Goal: Task Accomplishment & Management: Manage account settings

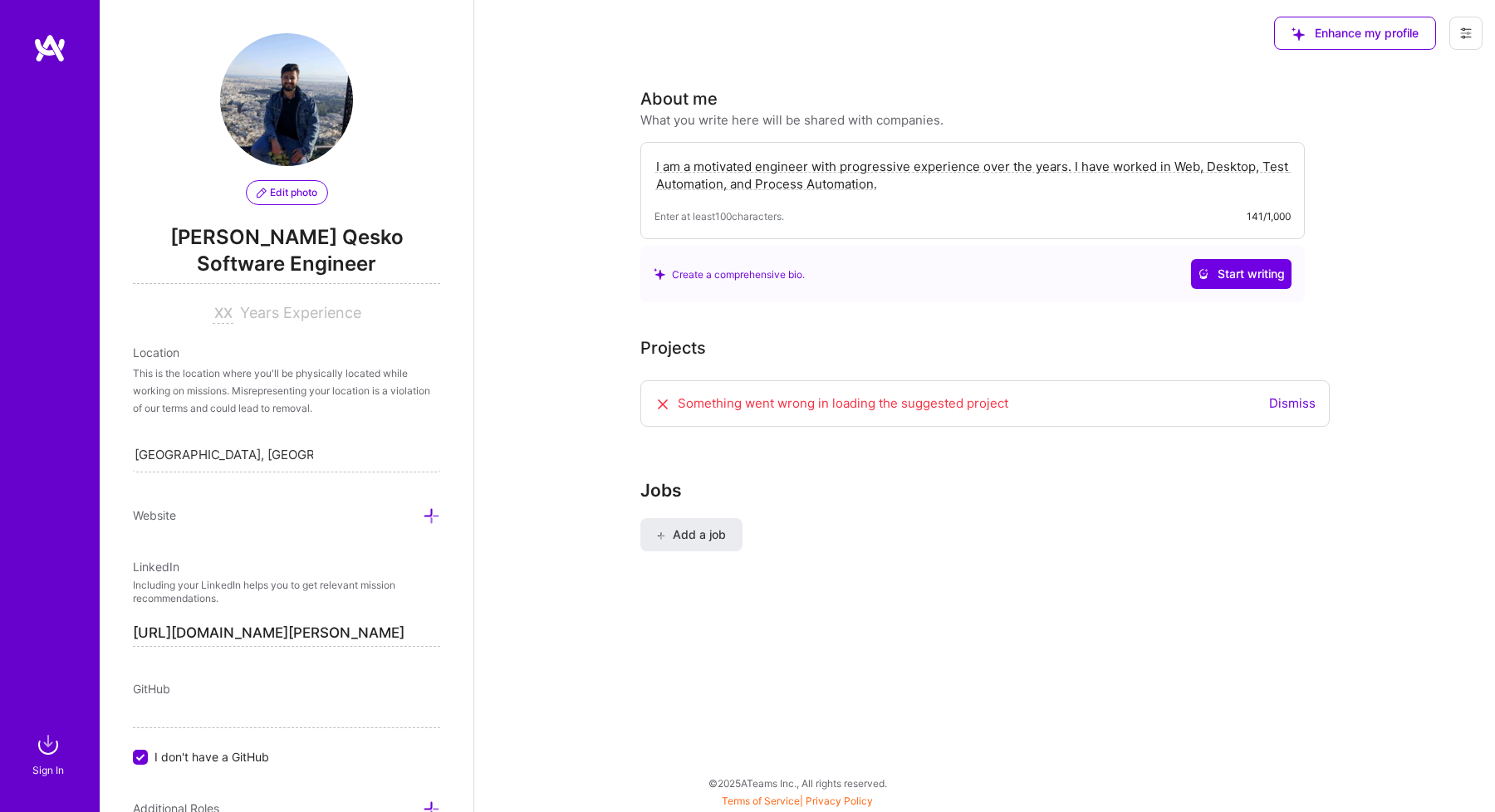
click at [783, 411] on div "Something went wrong in loading the suggested project" at bounding box center [831, 404] width 353 height 19
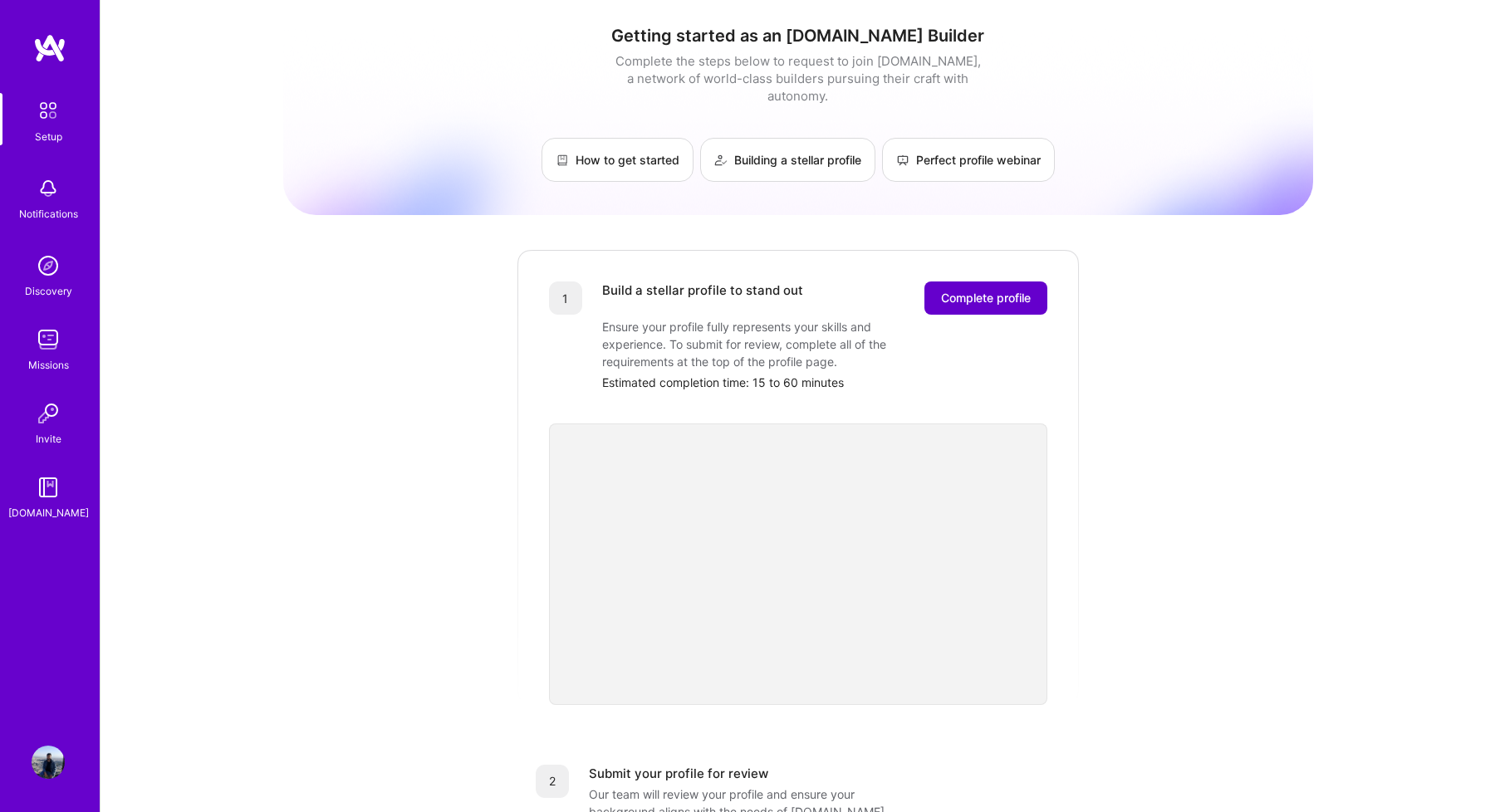
click at [1001, 293] on button "Complete profile" at bounding box center [986, 298] width 123 height 34
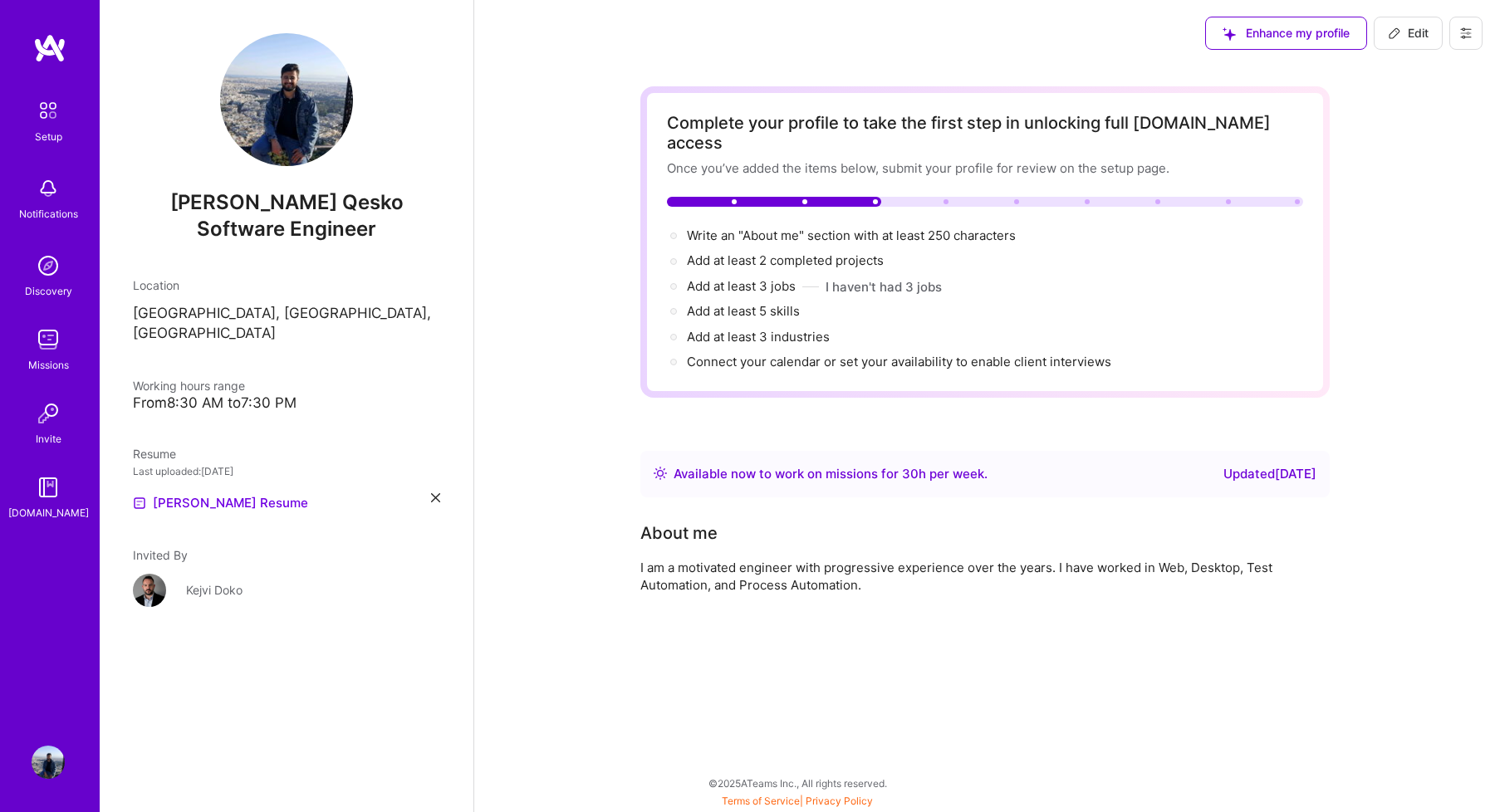
click at [1183, 197] on div at bounding box center [985, 201] width 636 height 10
click at [989, 560] on div "I am a motivated engineer with progressive experience over the years. I have wo…" at bounding box center [973, 575] width 665 height 34
click at [1292, 29] on span "Enhance my profile" at bounding box center [1286, 34] width 127 height 17
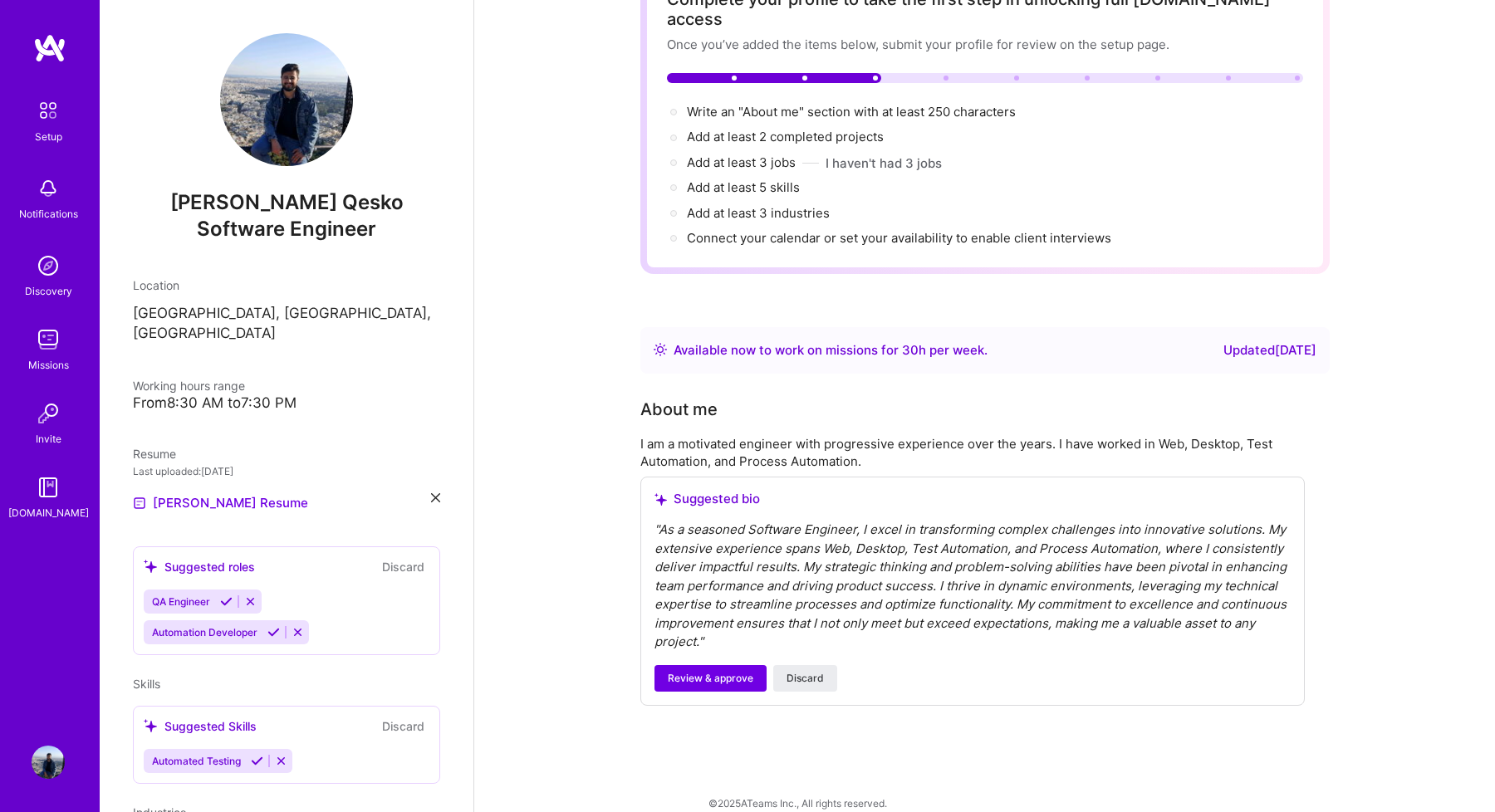
click at [50, 113] on img at bounding box center [48, 110] width 35 height 34
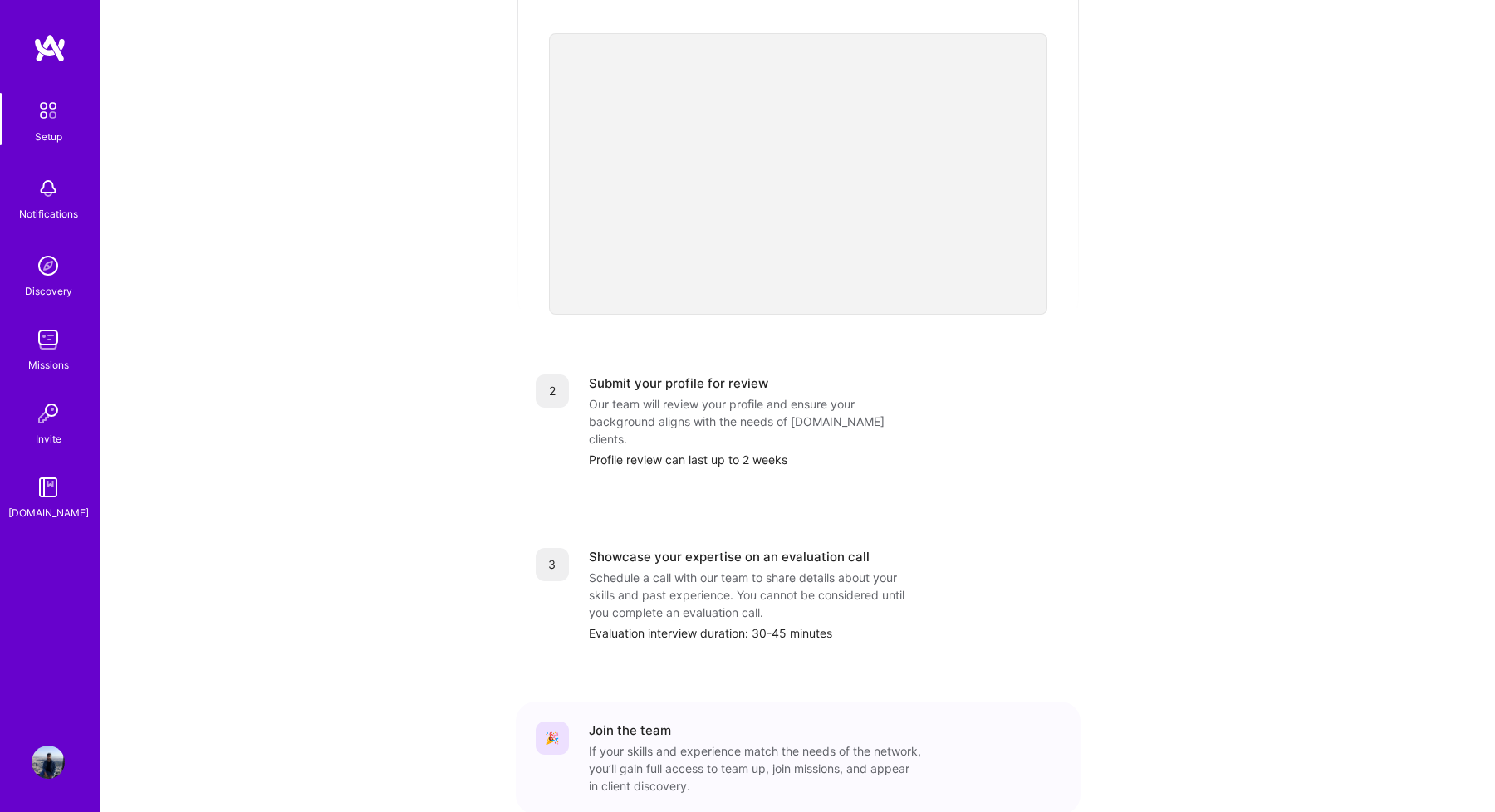
scroll to position [449, 0]
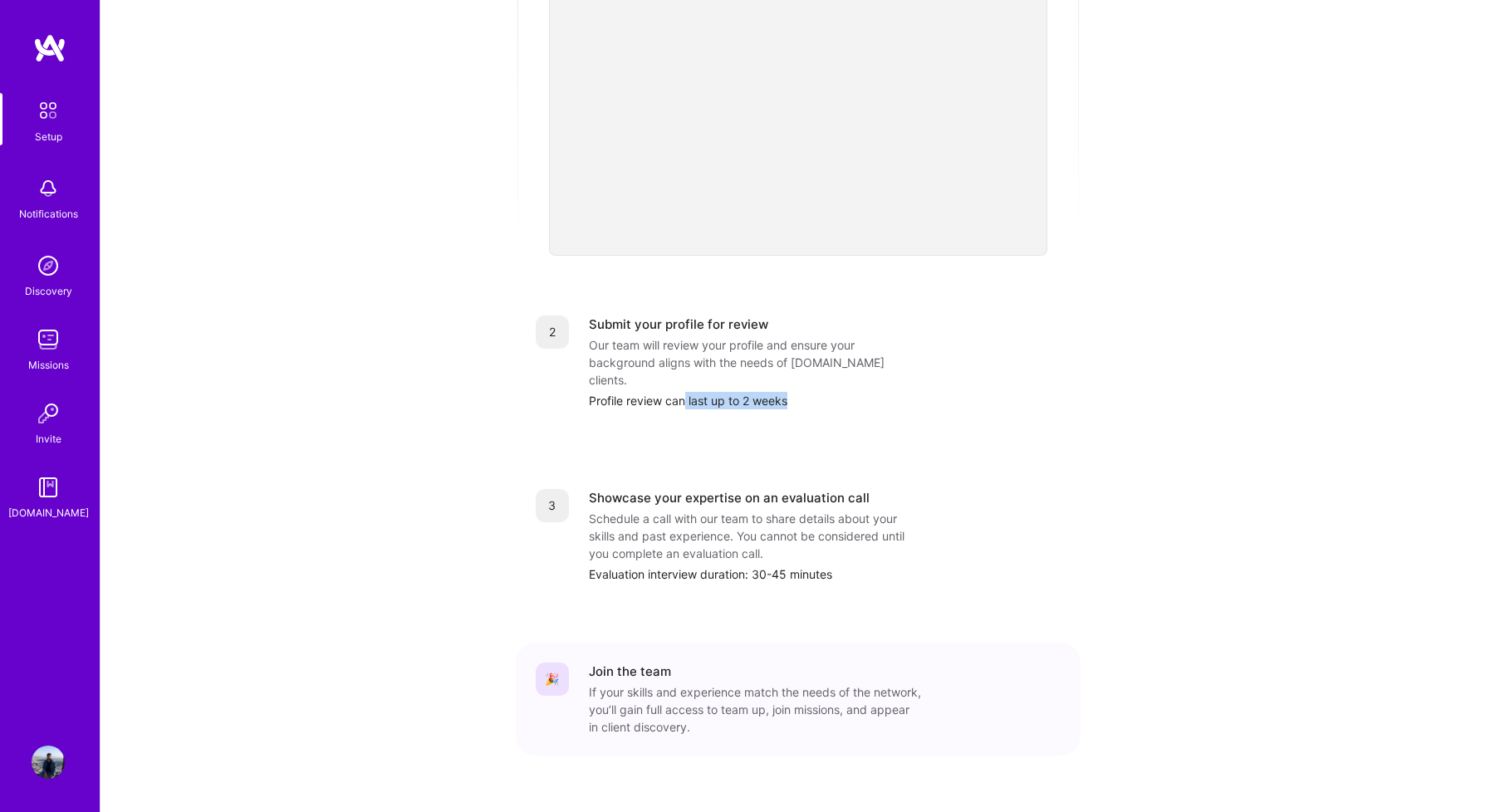
drag, startPoint x: 686, startPoint y: 363, endPoint x: 789, endPoint y: 363, distance: 103.0
click at [789, 392] on div "Profile review can last up to 2 weeks" at bounding box center [824, 400] width 472 height 18
drag, startPoint x: 675, startPoint y: 447, endPoint x: 850, endPoint y: 451, distance: 175.0
click at [850, 469] on div "3 Showcase your expertise on an evaluation call Schedule a call with our team t…" at bounding box center [798, 535] width 565 height 133
drag, startPoint x: 641, startPoint y: 538, endPoint x: 796, endPoint y: 535, distance: 155.0
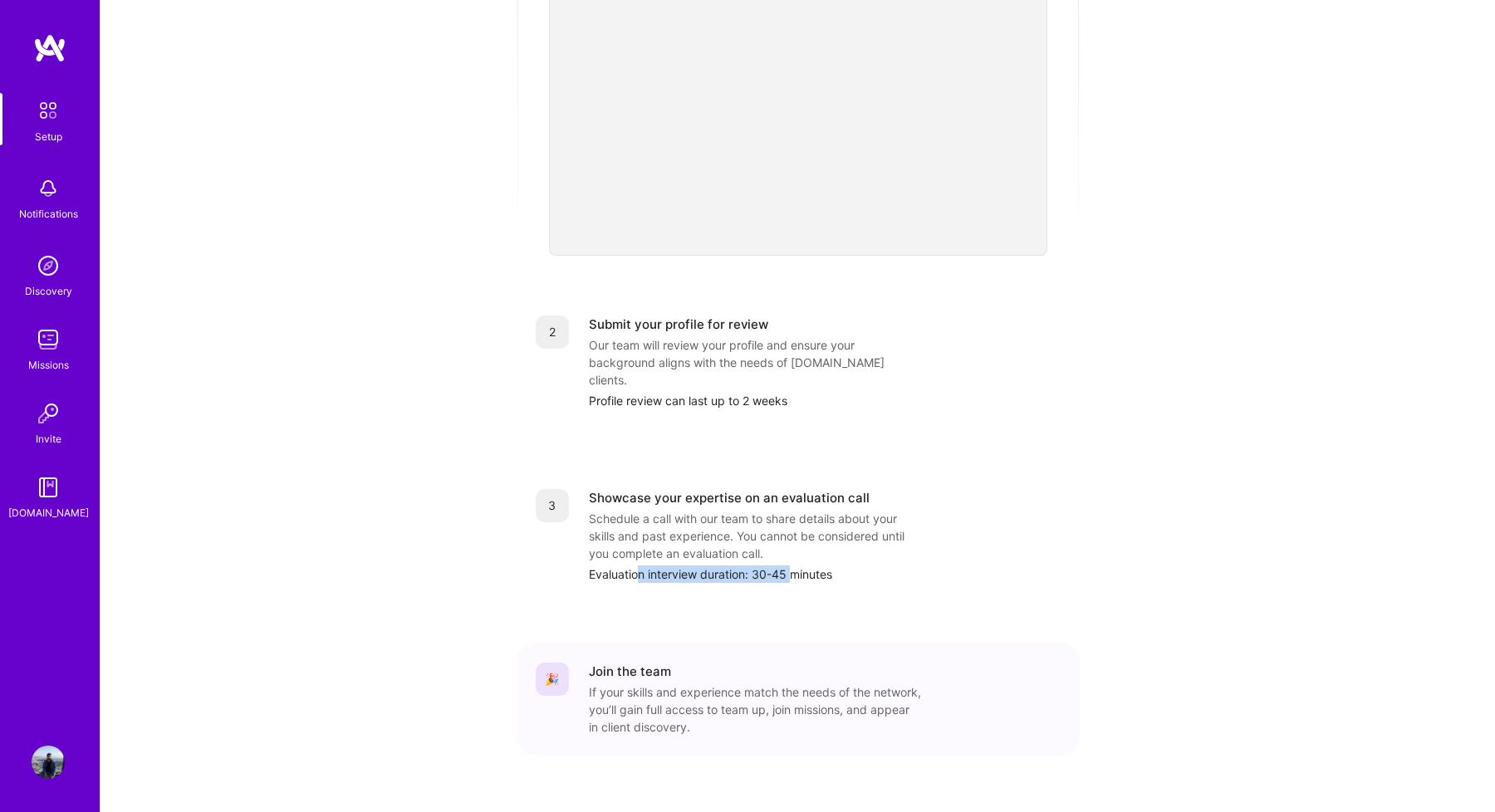
click at [796, 566] on div "Evaluation interview duration: 30-45 minutes" at bounding box center [824, 574] width 472 height 18
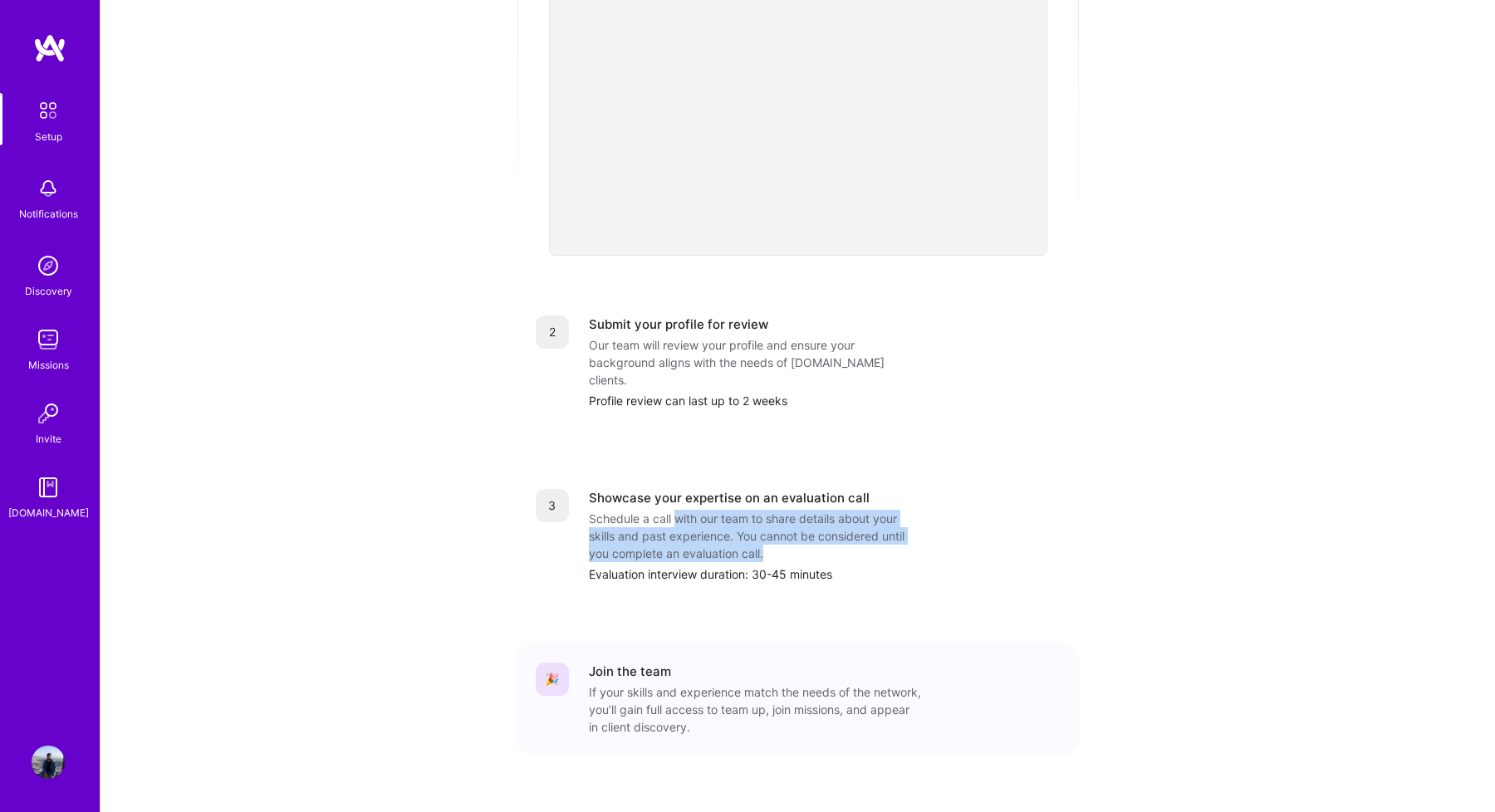
drag, startPoint x: 675, startPoint y: 485, endPoint x: 782, endPoint y: 513, distance: 110.6
click at [782, 513] on div "Schedule a call with our team to share details about your skills and past exper…" at bounding box center [754, 536] width 332 height 52
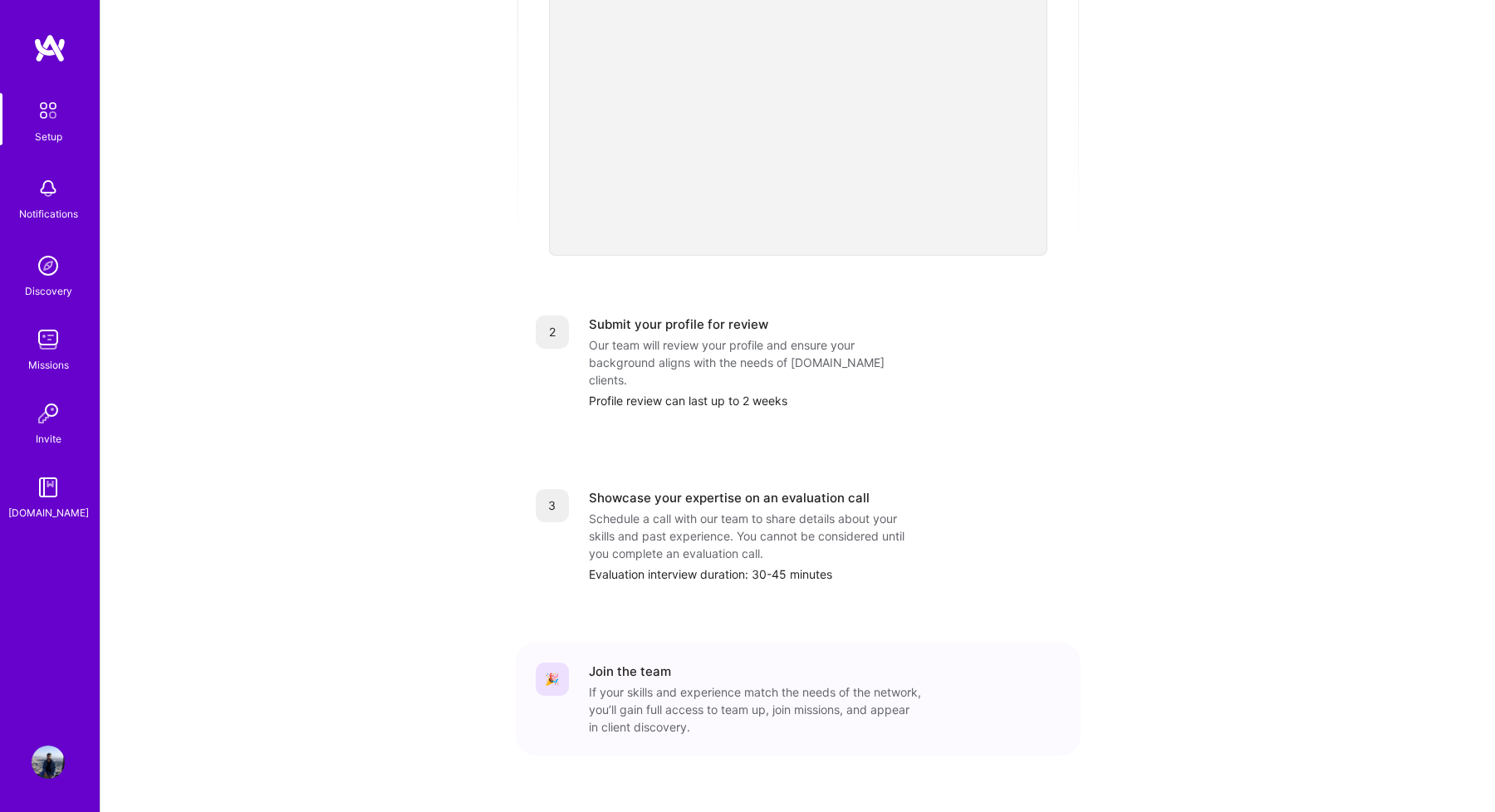
click at [57, 492] on img at bounding box center [48, 488] width 34 height 34
